Goal: Information Seeking & Learning: Learn about a topic

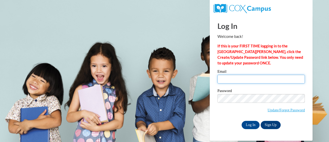
click at [222, 79] on input "Email" at bounding box center [260, 79] width 87 height 9
type input "dionne.thompkins@franklin.k12.wi.us"
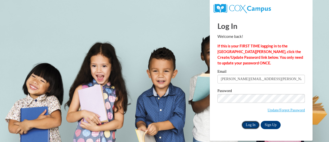
click at [248, 125] on input "Log In" at bounding box center [251, 125] width 18 height 8
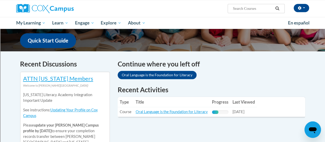
scroll to position [135, 0]
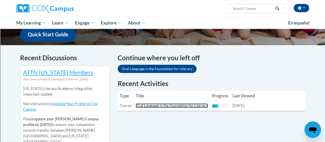
click at [183, 106] on link "Oral Language is the Foundation for Literacy" at bounding box center [172, 105] width 72 height 4
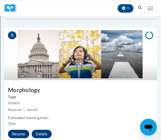
scroll to position [656, 0]
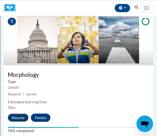
click at [17, 117] on button "Resume" at bounding box center [18, 117] width 21 height 8
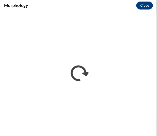
scroll to position [0, 0]
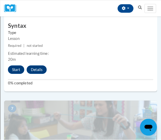
scroll to position [842, 0]
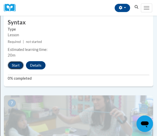
click at [13, 65] on button "Start" at bounding box center [16, 65] width 16 height 8
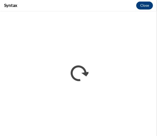
scroll to position [0, 0]
click at [147, 6] on button "Close" at bounding box center [148, 6] width 17 height 8
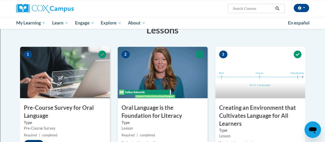
scroll to position [64, 0]
